Goal: Information Seeking & Learning: Learn about a topic

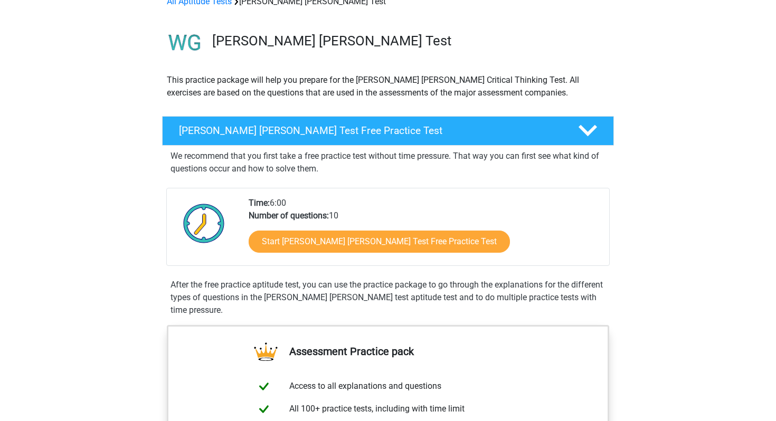
scroll to position [108, 0]
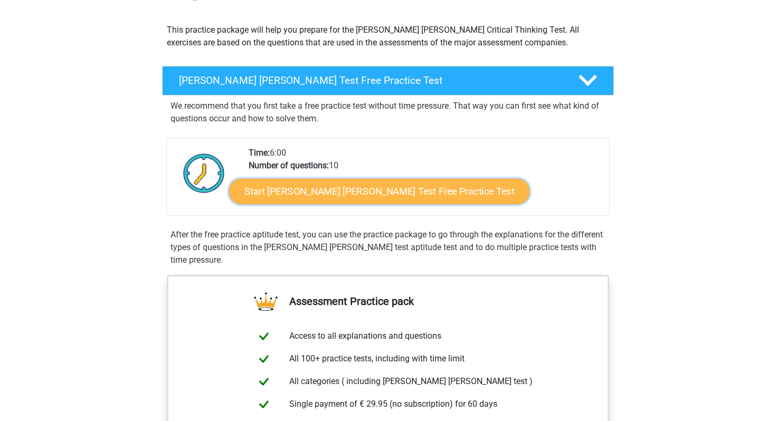
click at [334, 195] on link "Start [PERSON_NAME] [PERSON_NAME] Test Free Practice Test" at bounding box center [379, 191] width 300 height 25
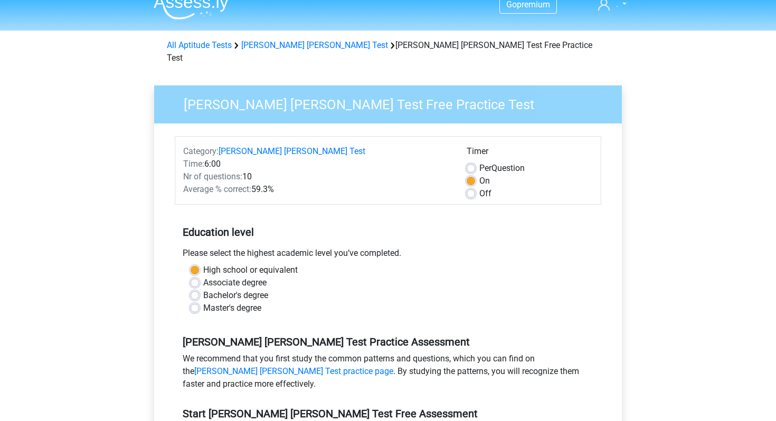
scroll to position [11, 0]
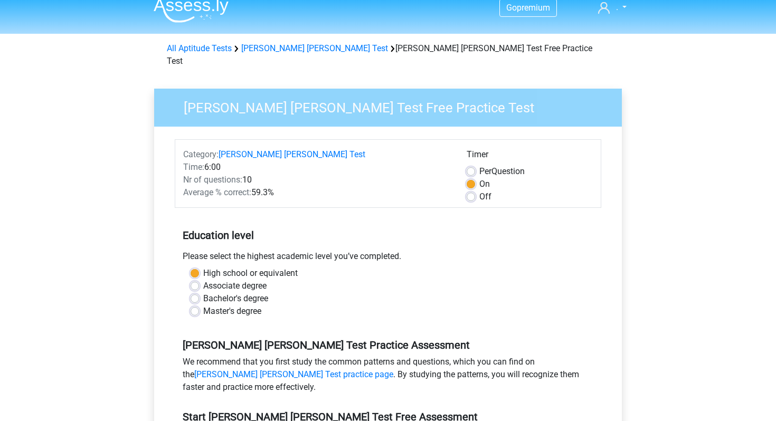
click at [479, 165] on label "Per Question" at bounding box center [501, 171] width 45 height 13
click at [472, 165] on input "Per Question" at bounding box center [471, 170] width 8 height 11
radio input "true"
click at [479, 178] on label "On" at bounding box center [484, 184] width 11 height 13
click at [471, 178] on input "On" at bounding box center [471, 183] width 8 height 11
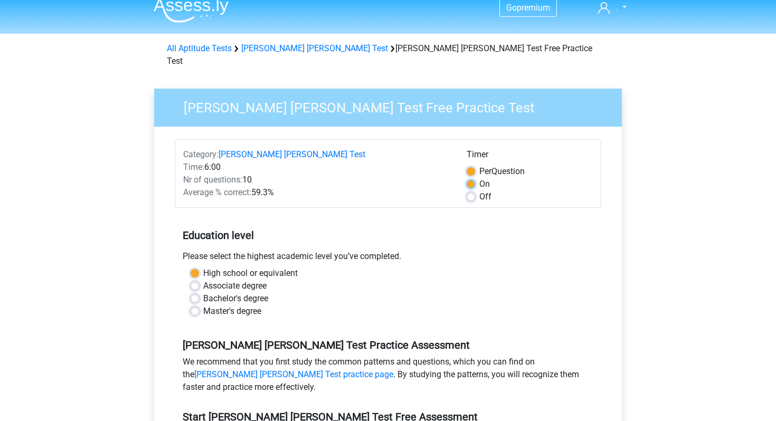
radio input "true"
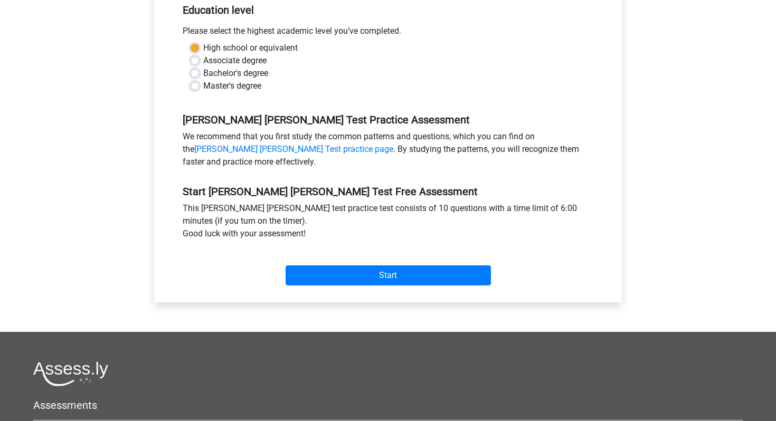
scroll to position [253, 0]
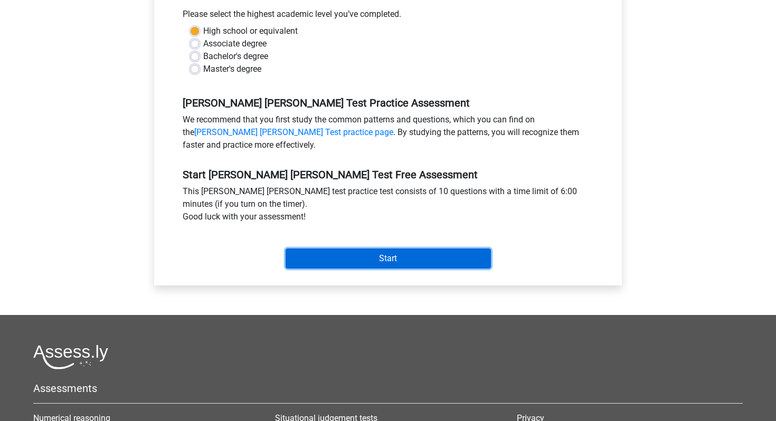
click at [387, 249] on input "Start" at bounding box center [388, 259] width 205 height 20
